Goal: Information Seeking & Learning: Learn about a topic

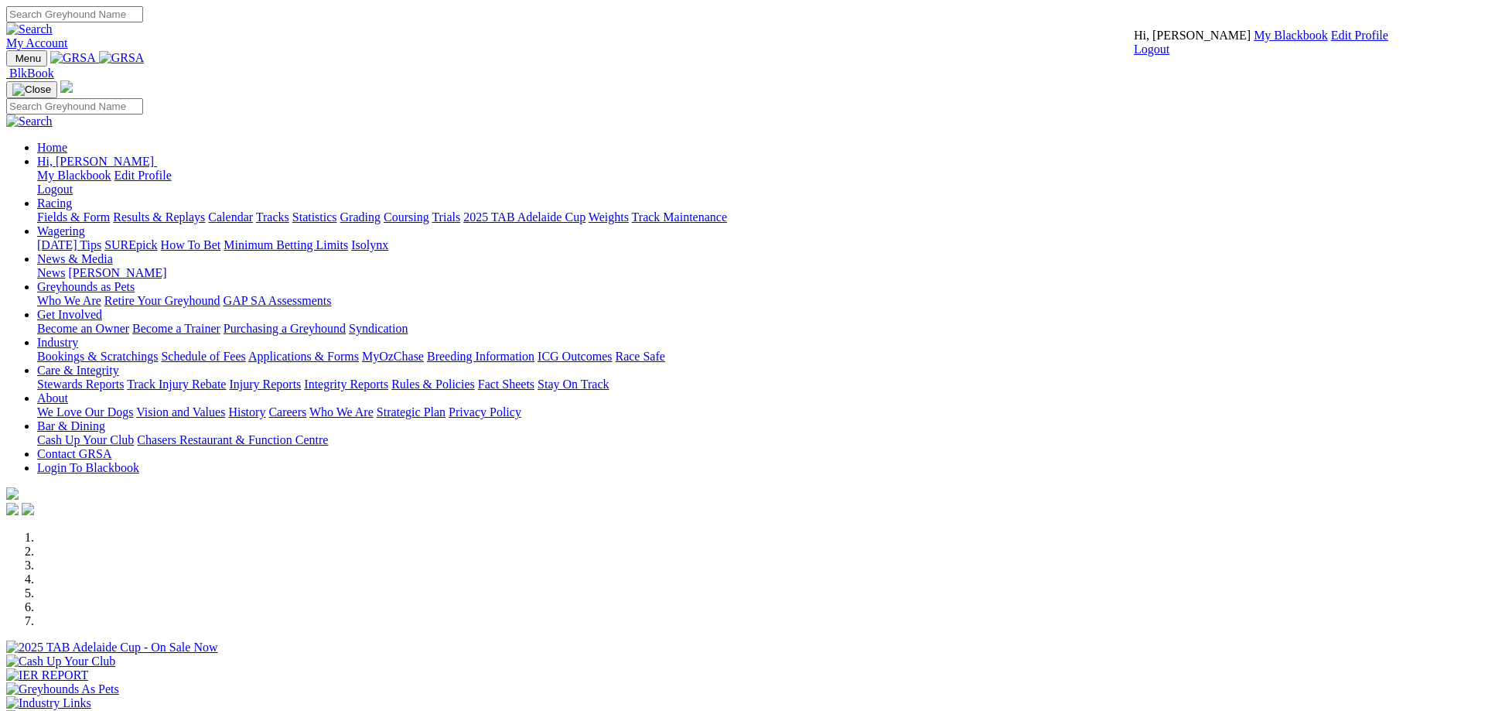
click at [1254, 42] on link "My Blackbook" at bounding box center [1291, 35] width 74 height 13
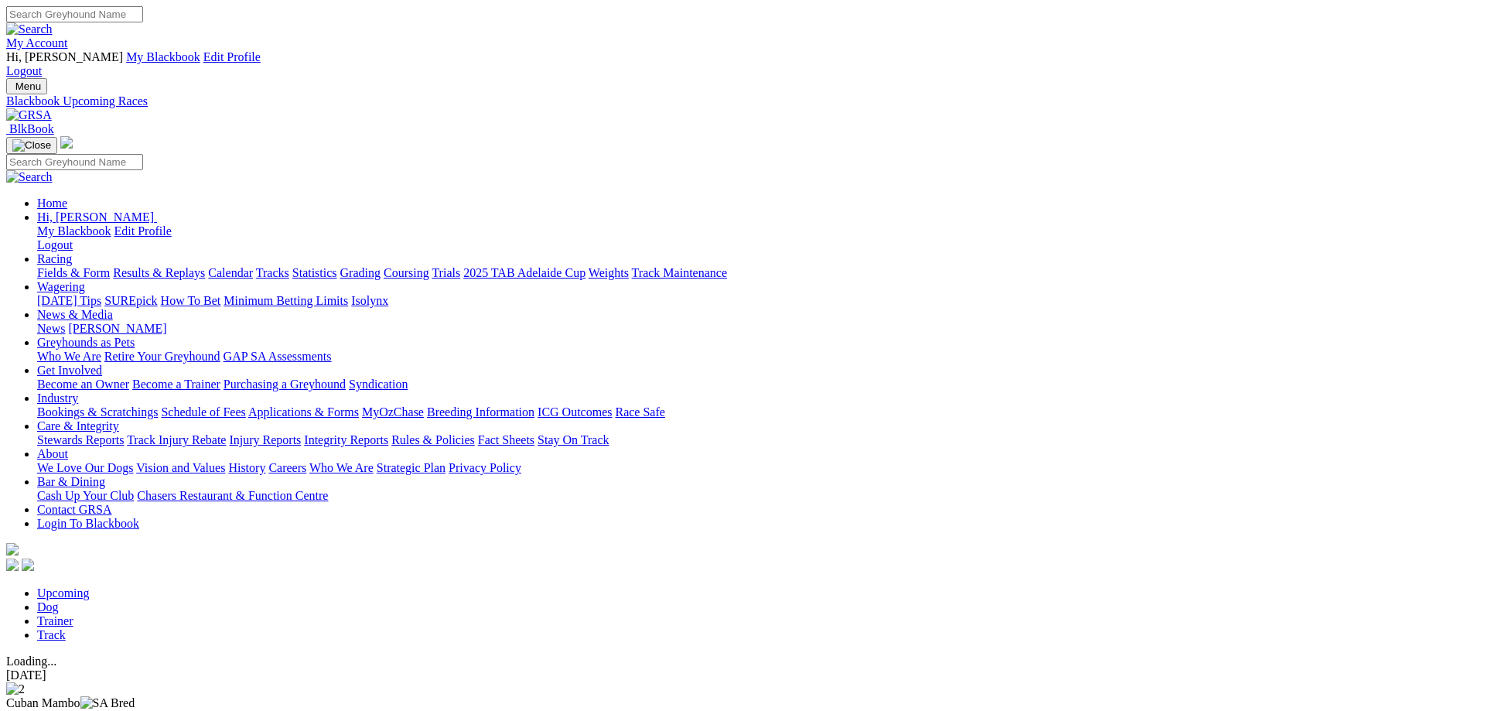
click at [74, 614] on link "Trainer" at bounding box center [55, 620] width 36 height 13
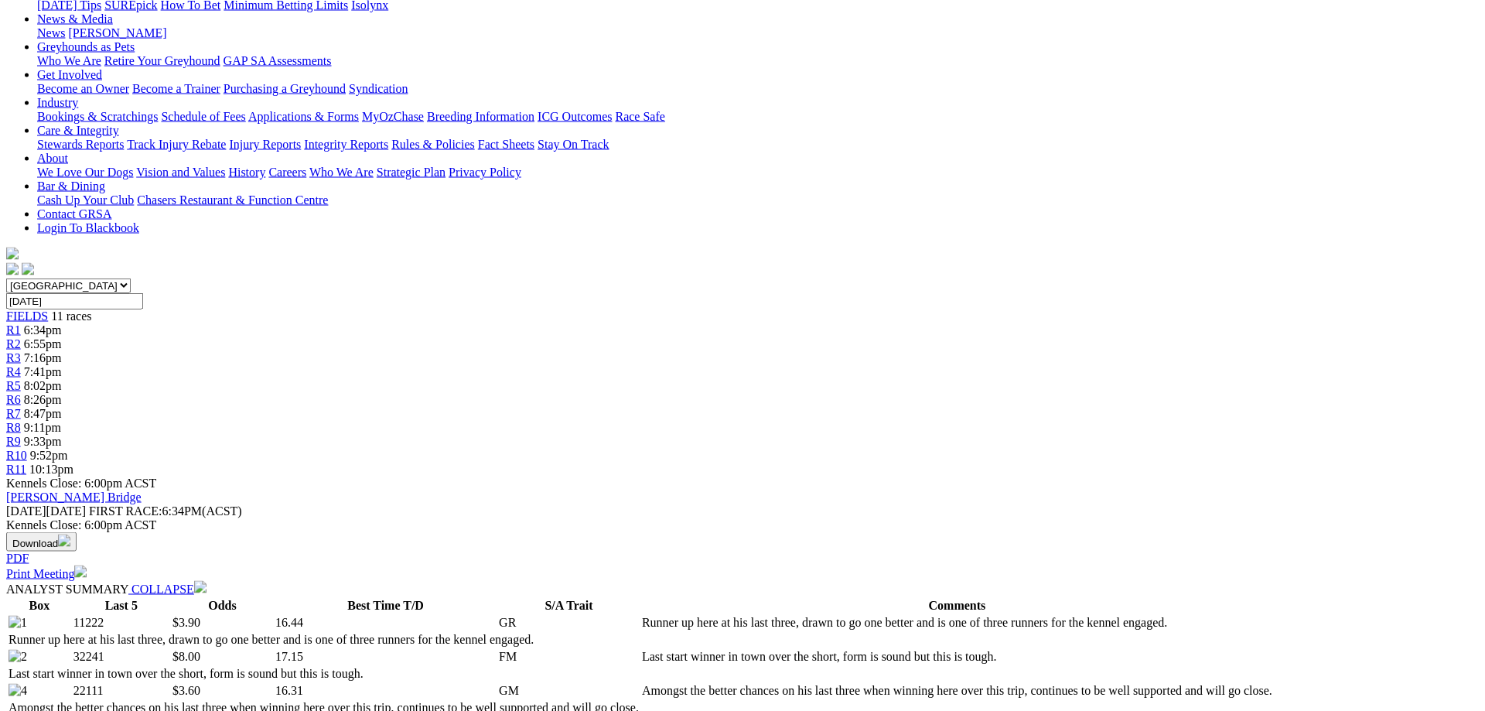
scroll to position [19, 0]
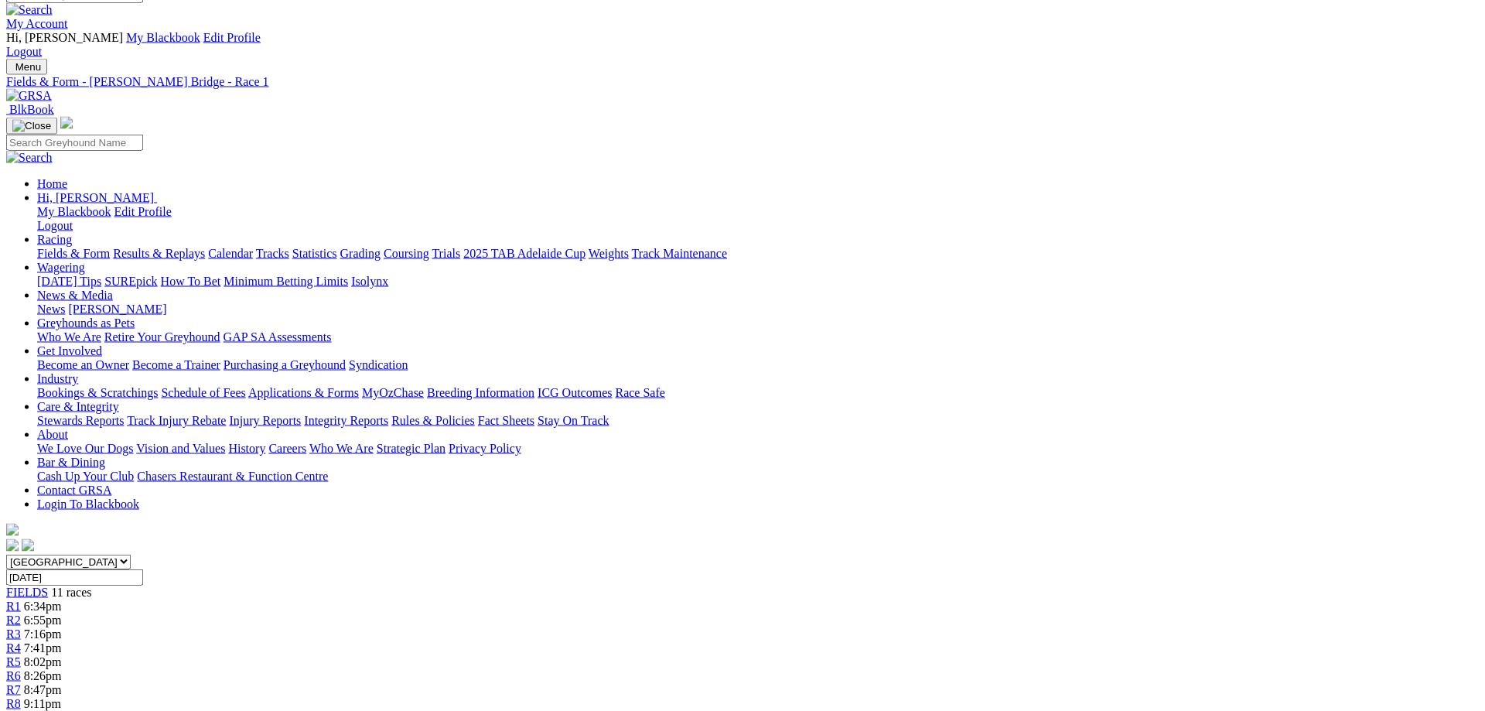
click at [21, 627] on link "R3" at bounding box center [13, 633] width 15 height 13
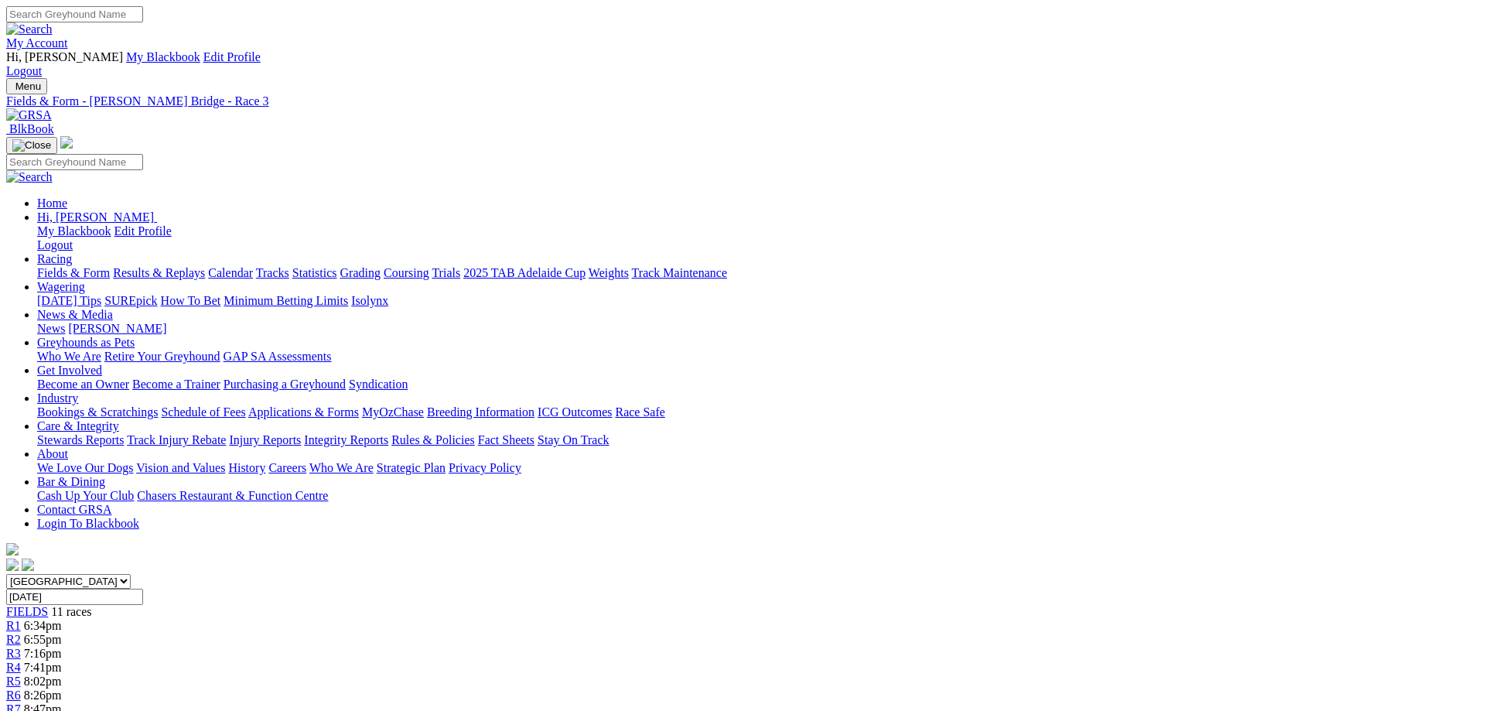
click at [68, 36] on link "My Account" at bounding box center [37, 42] width 62 height 13
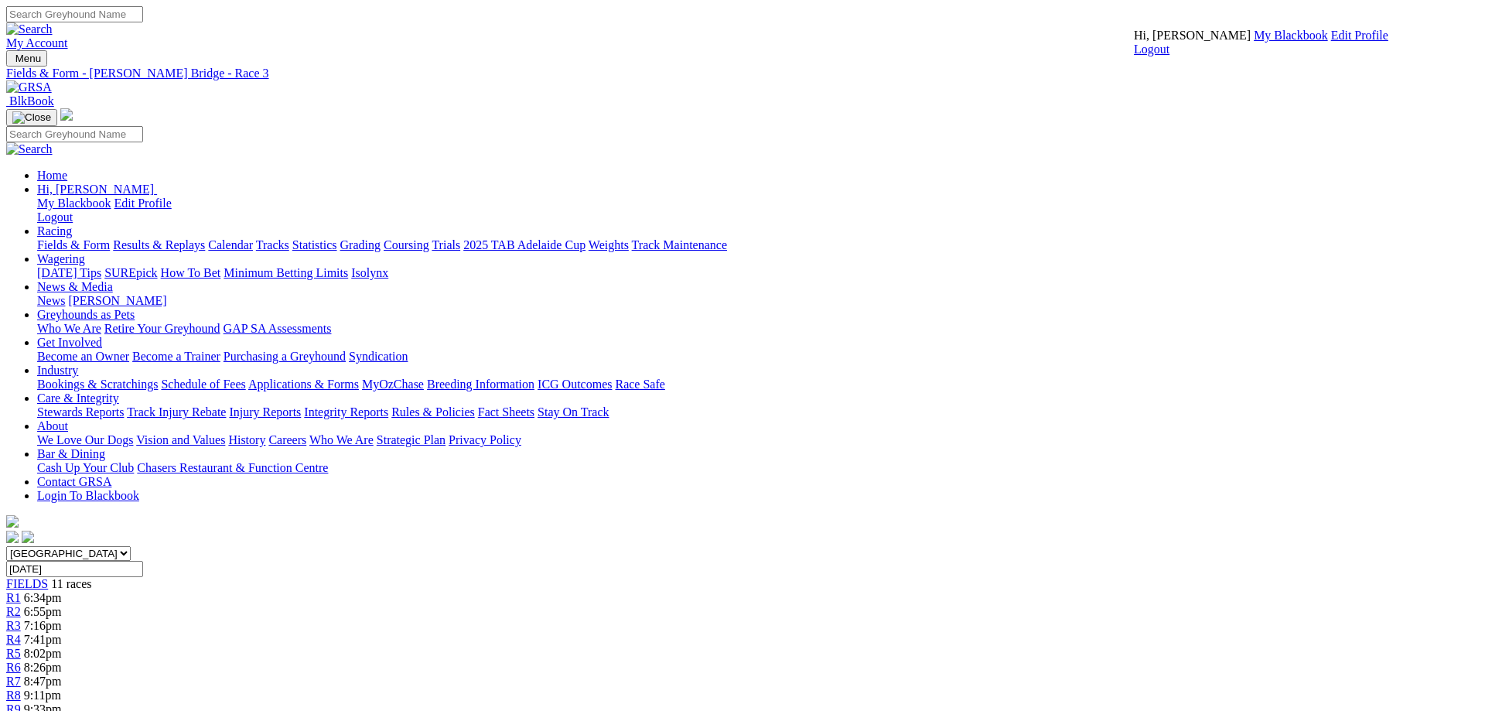
click at [1254, 42] on link "My Blackbook" at bounding box center [1291, 35] width 74 height 13
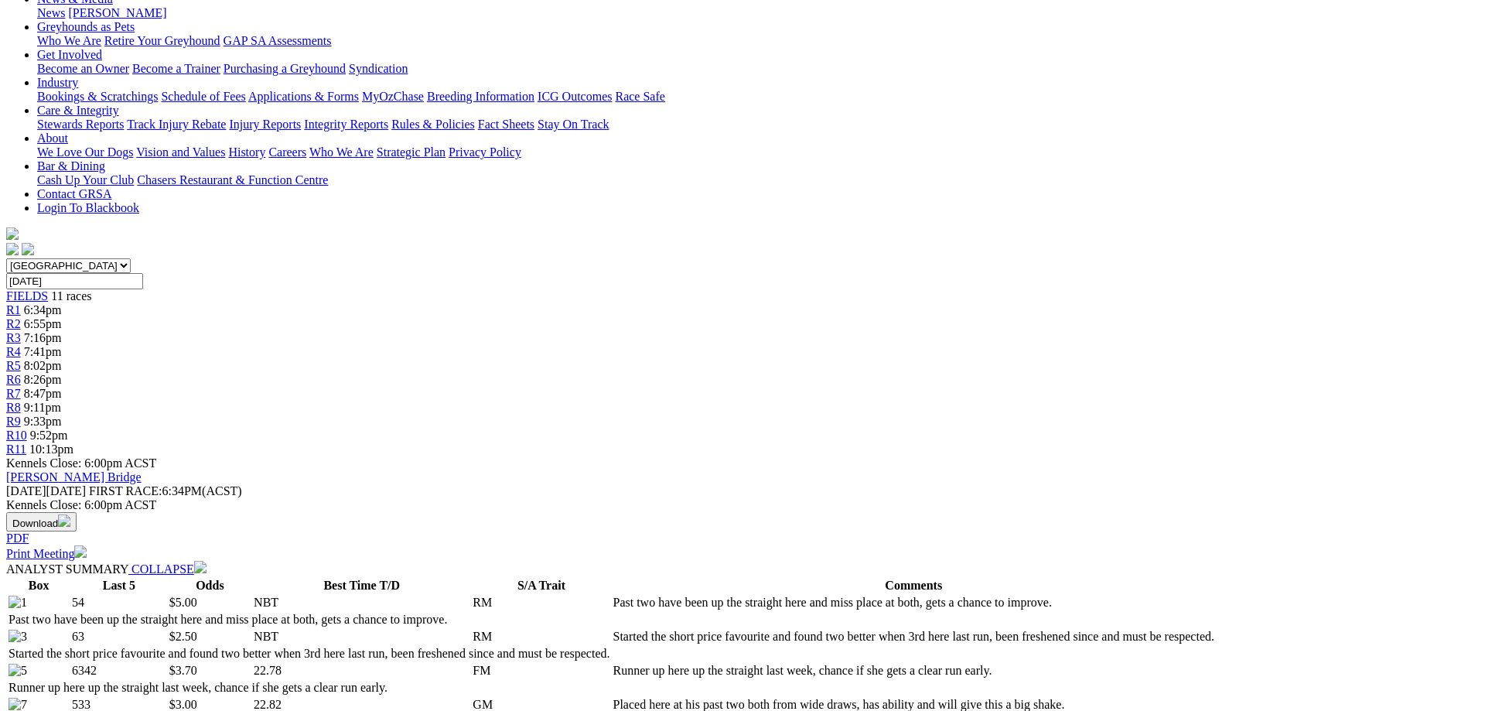
scroll to position [59, 0]
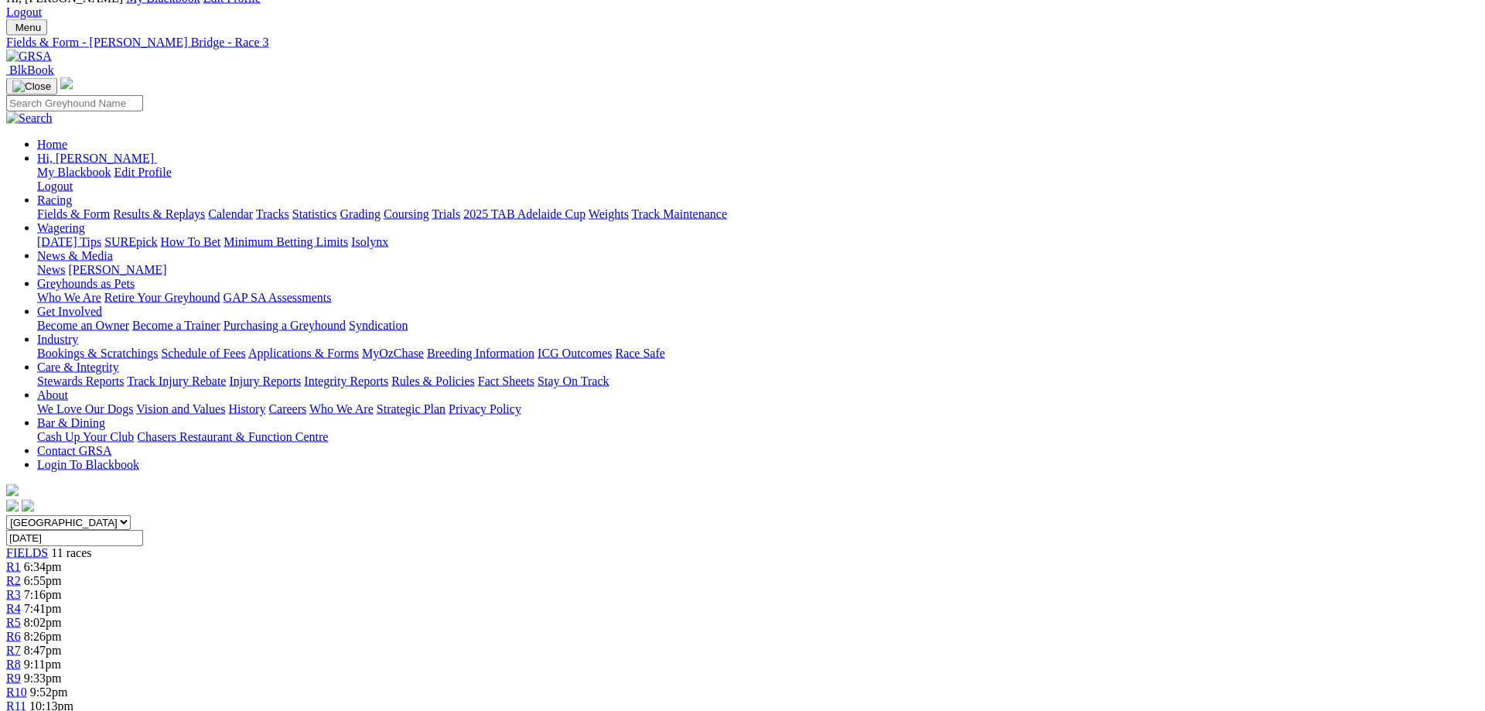
click at [788, 630] on div "R6 8:26pm" at bounding box center [742, 637] width 1473 height 14
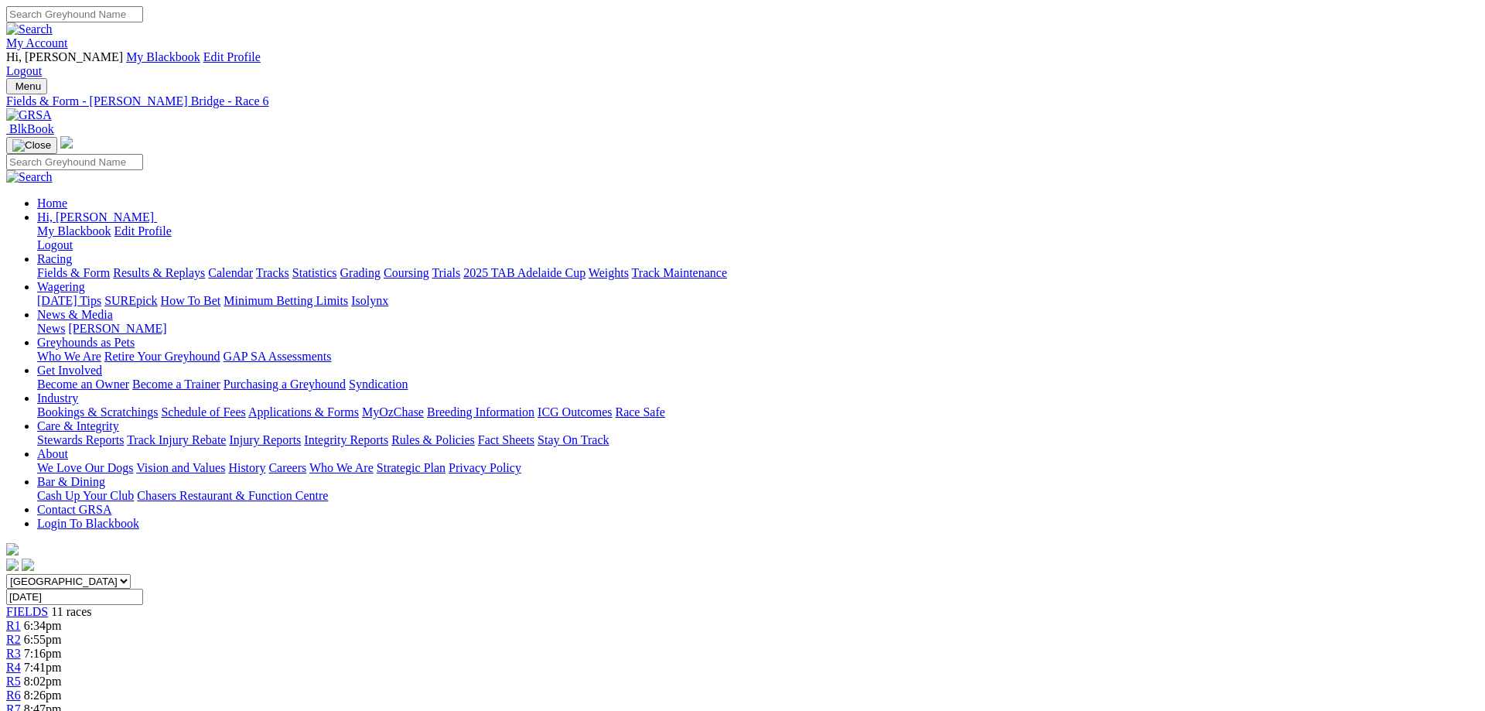
click at [21, 703] on span "R7" at bounding box center [13, 709] width 15 height 13
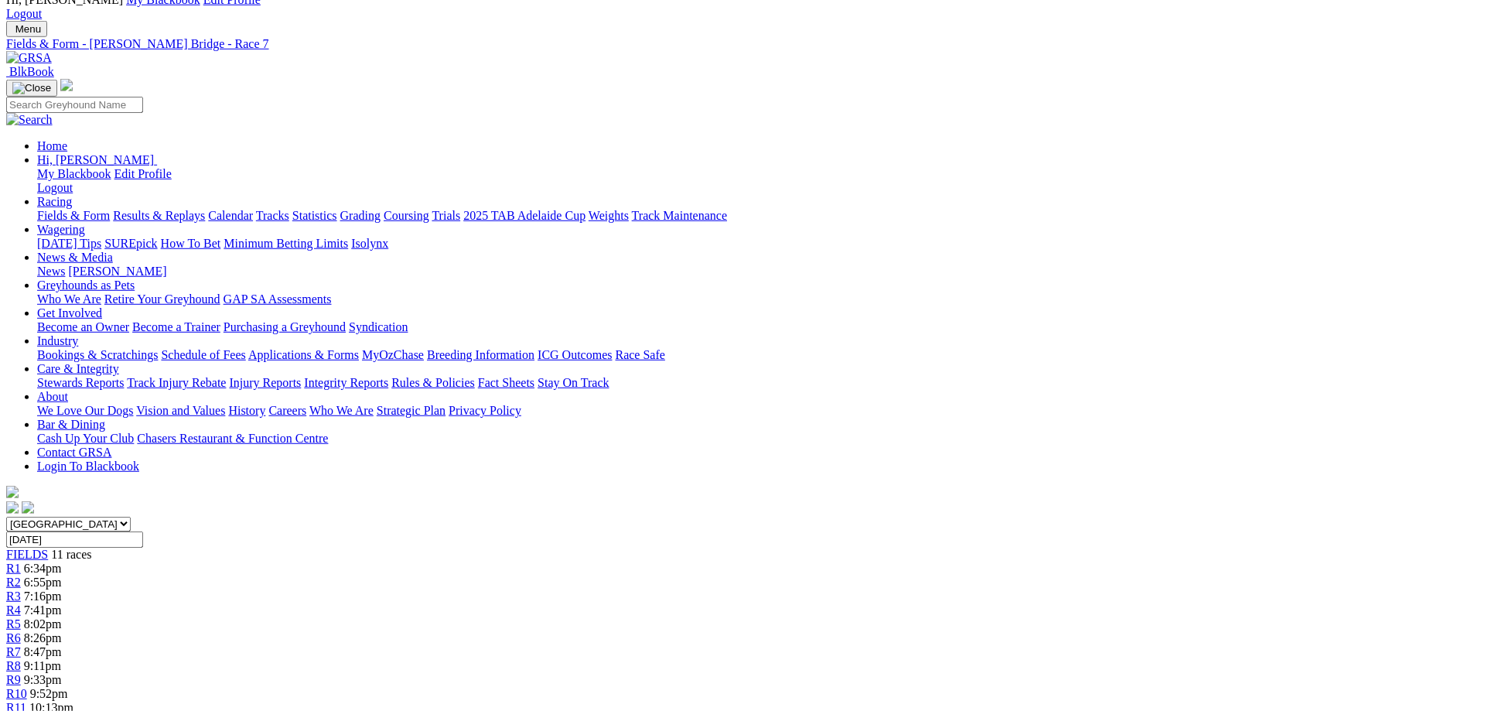
scroll to position [79, 0]
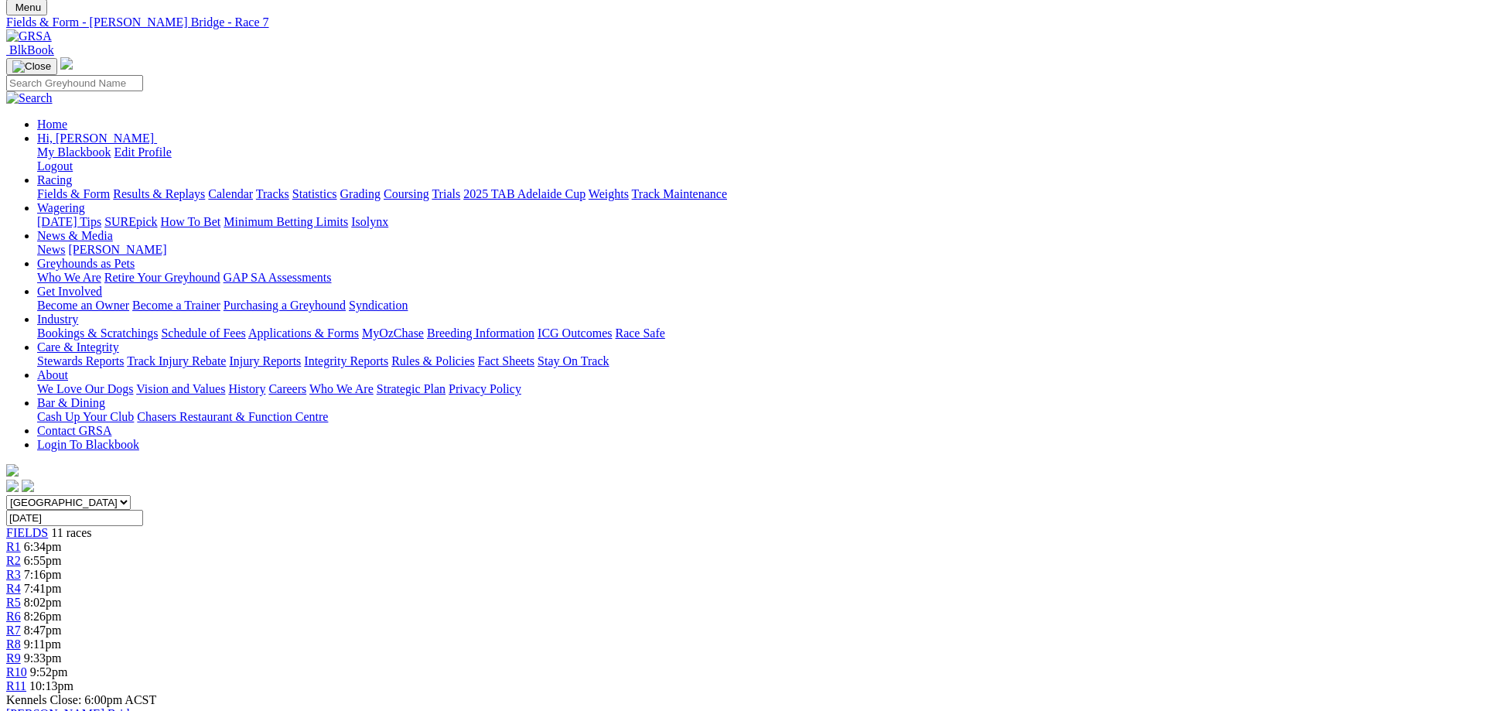
click at [27, 665] on span "R10" at bounding box center [16, 671] width 21 height 13
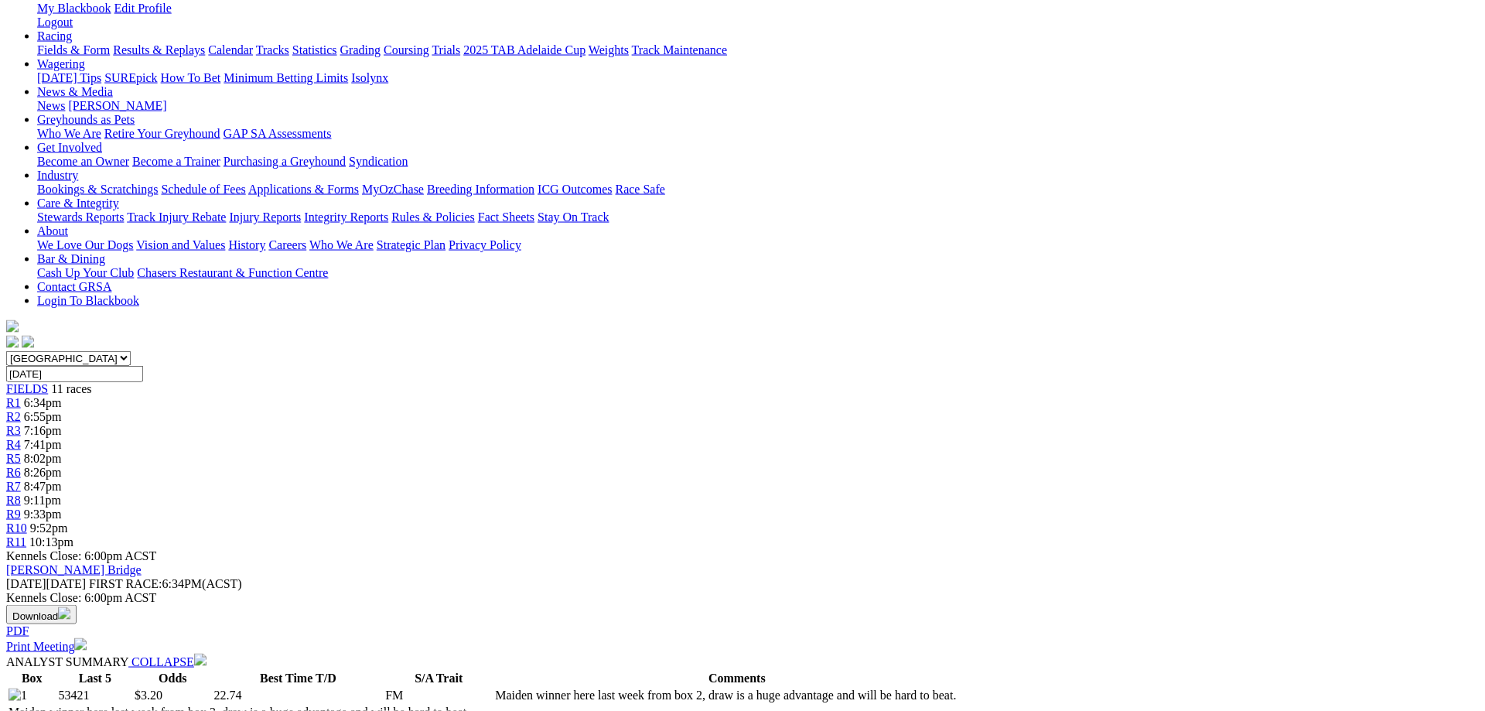
scroll to position [217, 0]
